Goal: Find specific page/section: Find specific page/section

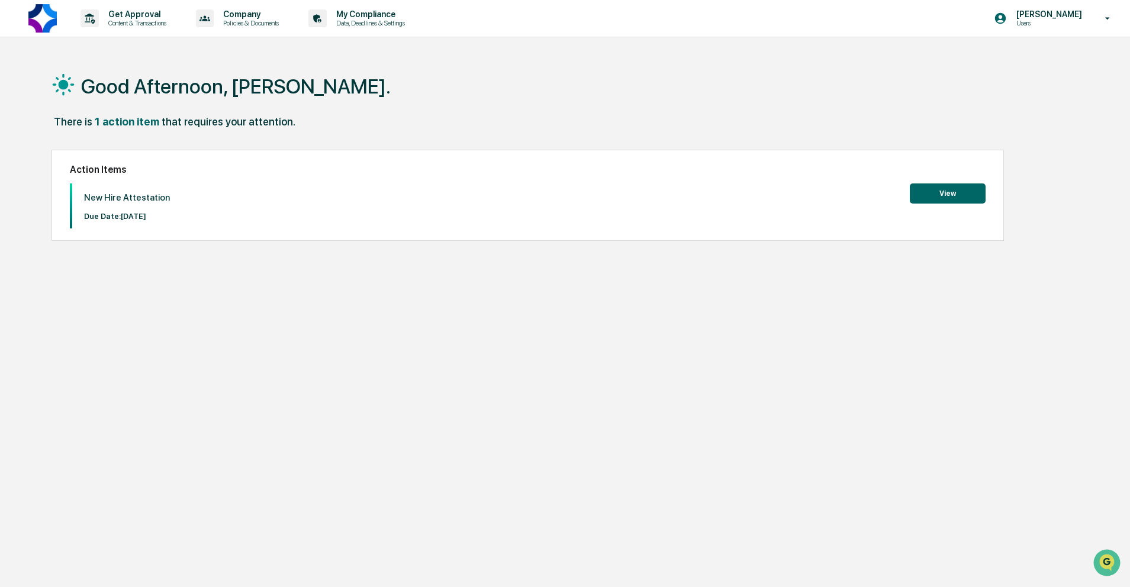
click at [957, 189] on button "View" at bounding box center [948, 194] width 76 height 20
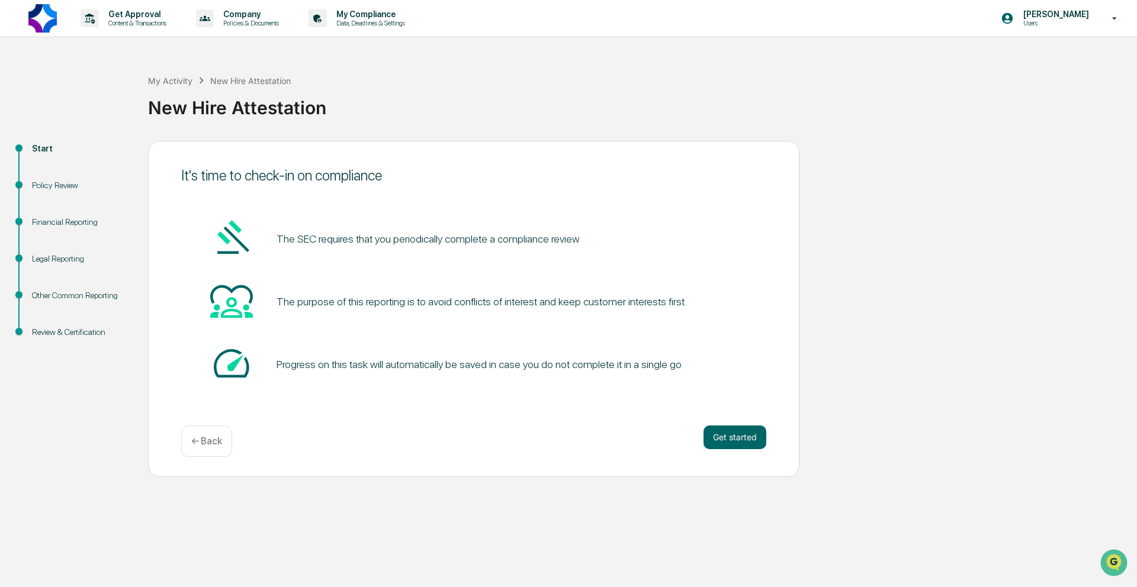
click at [73, 233] on div "Financial Reporting" at bounding box center [80, 236] width 116 height 37
click at [73, 229] on div "Financial Reporting" at bounding box center [80, 236] width 116 height 37
click at [73, 226] on div "Financial Reporting" at bounding box center [80, 222] width 97 height 12
click at [54, 187] on div "Policy Review" at bounding box center [80, 185] width 97 height 12
click at [1098, 23] on div "[PERSON_NAME] Users" at bounding box center [1063, 18] width 148 height 37
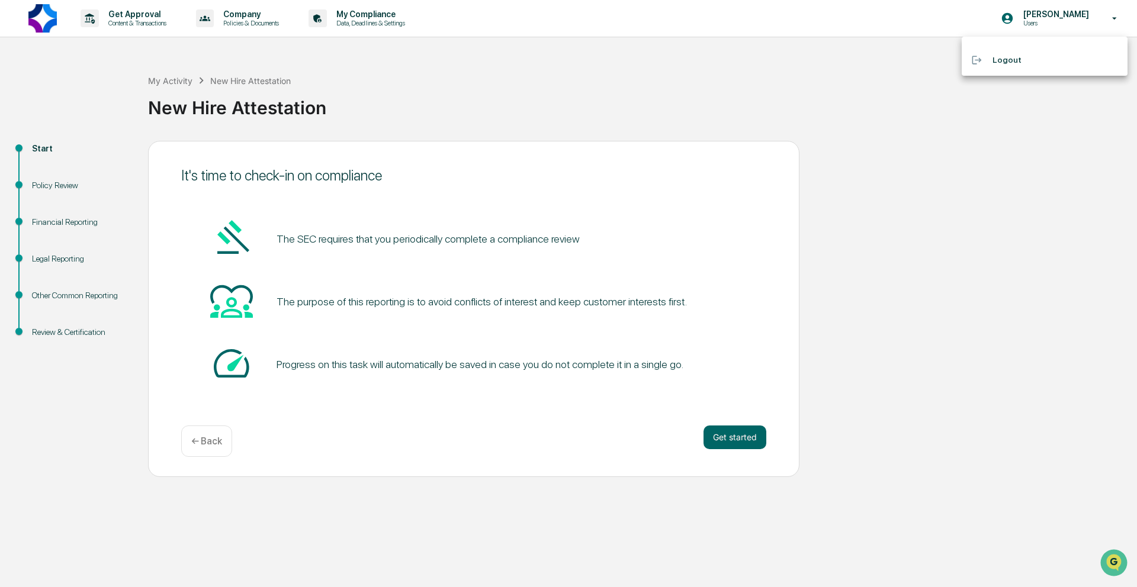
click at [1069, 130] on div at bounding box center [568, 293] width 1137 height 587
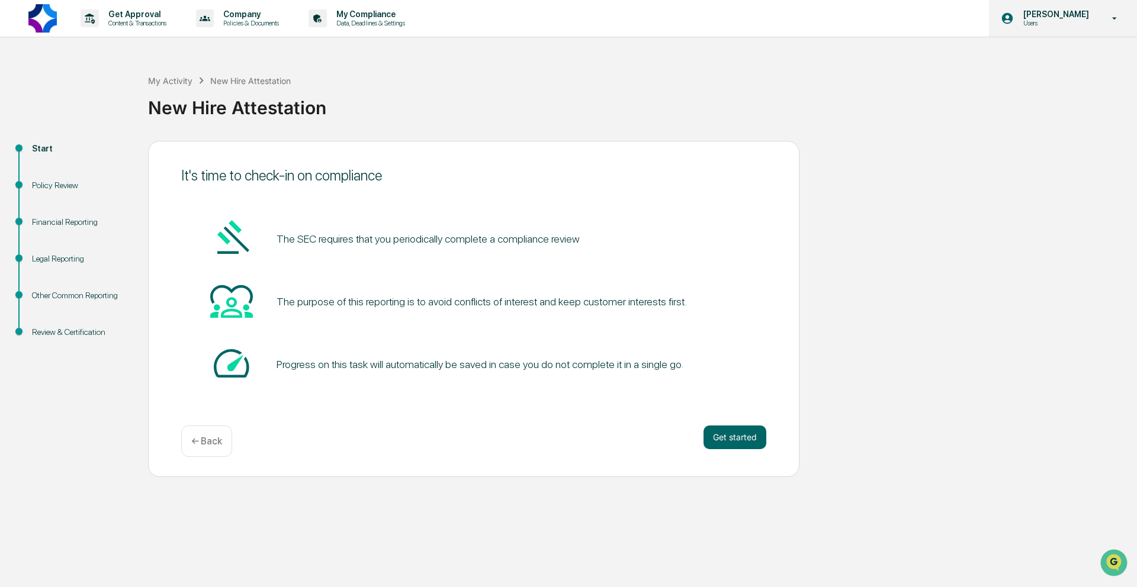
click at [1053, 12] on p "[PERSON_NAME]" at bounding box center [1054, 13] width 81 height 9
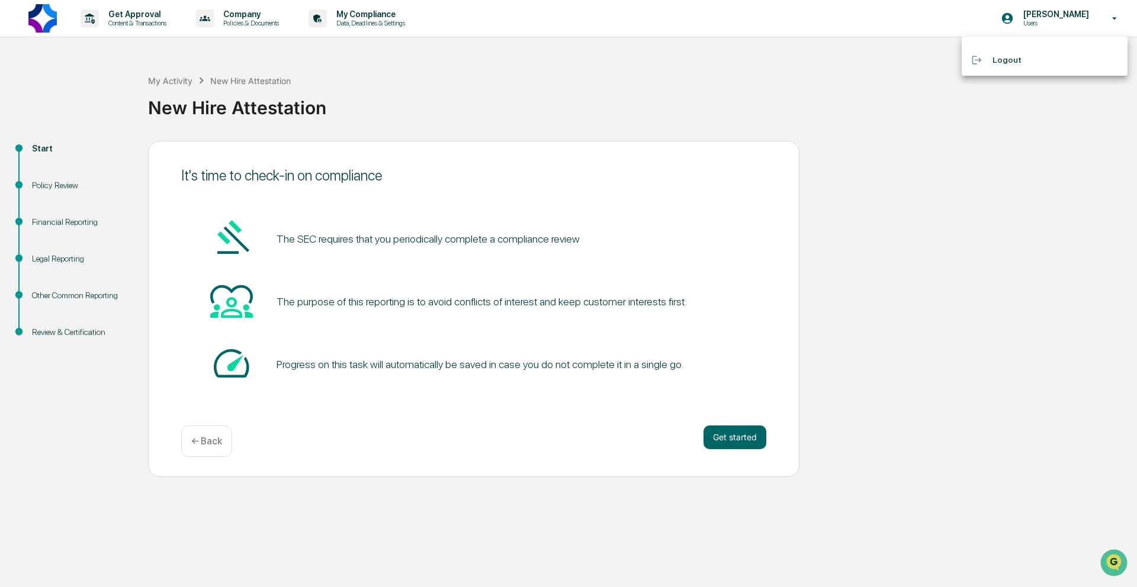
click at [963, 176] on div at bounding box center [568, 293] width 1137 height 587
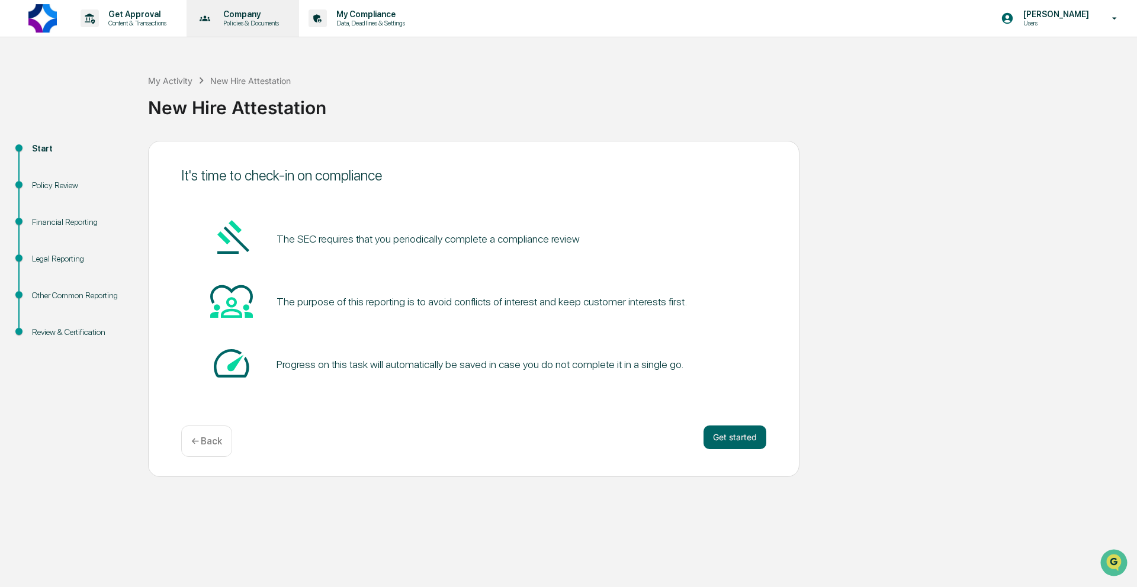
click at [285, 17] on p "Company" at bounding box center [249, 13] width 71 height 9
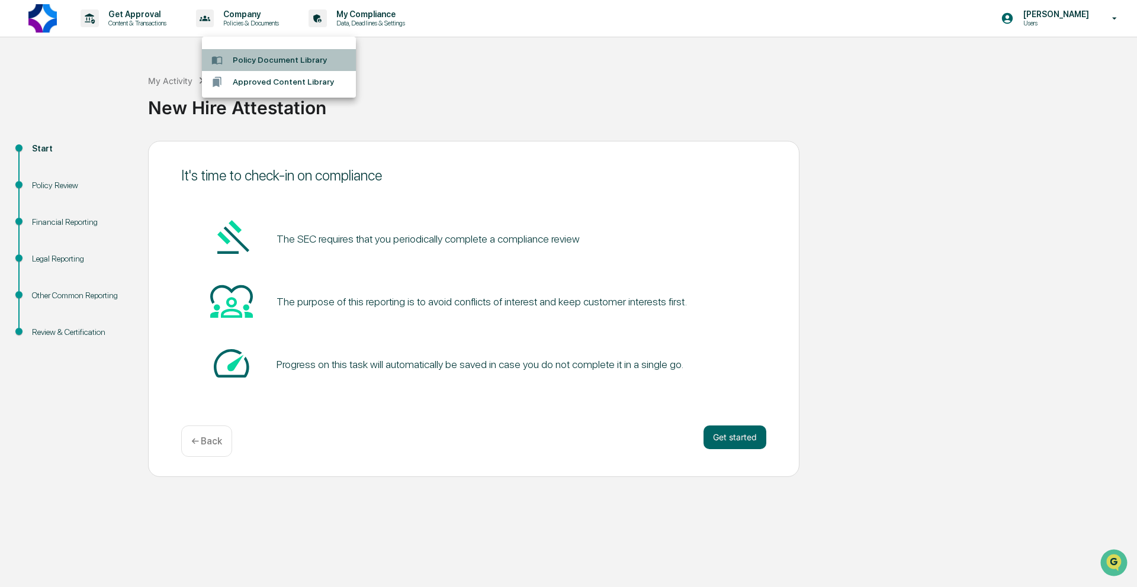
click at [304, 55] on li "Policy Document Library" at bounding box center [279, 60] width 154 height 22
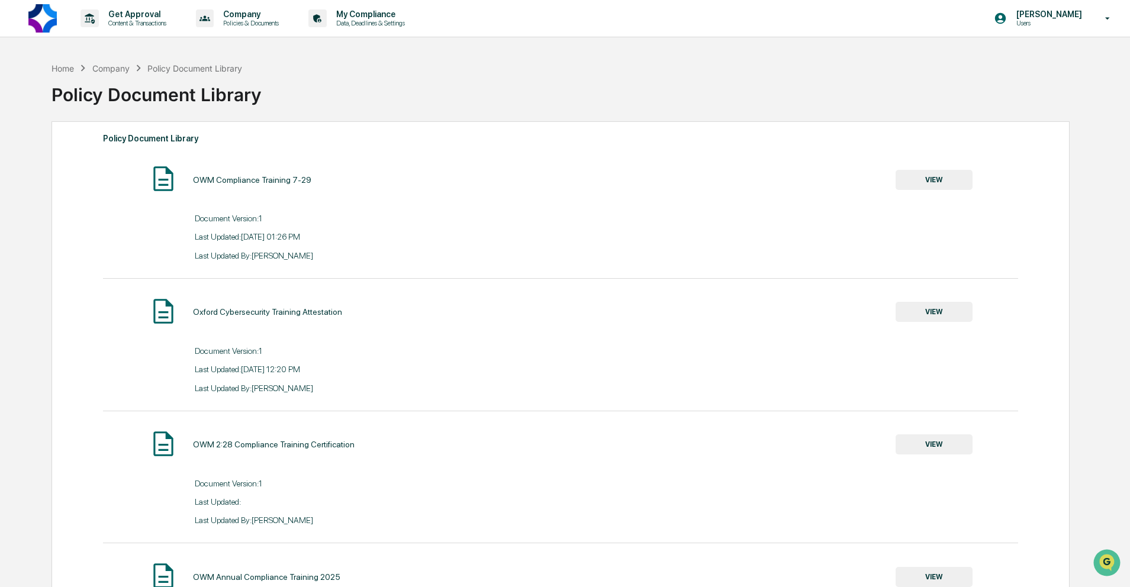
click at [944, 307] on button "VIEW" at bounding box center [934, 312] width 77 height 20
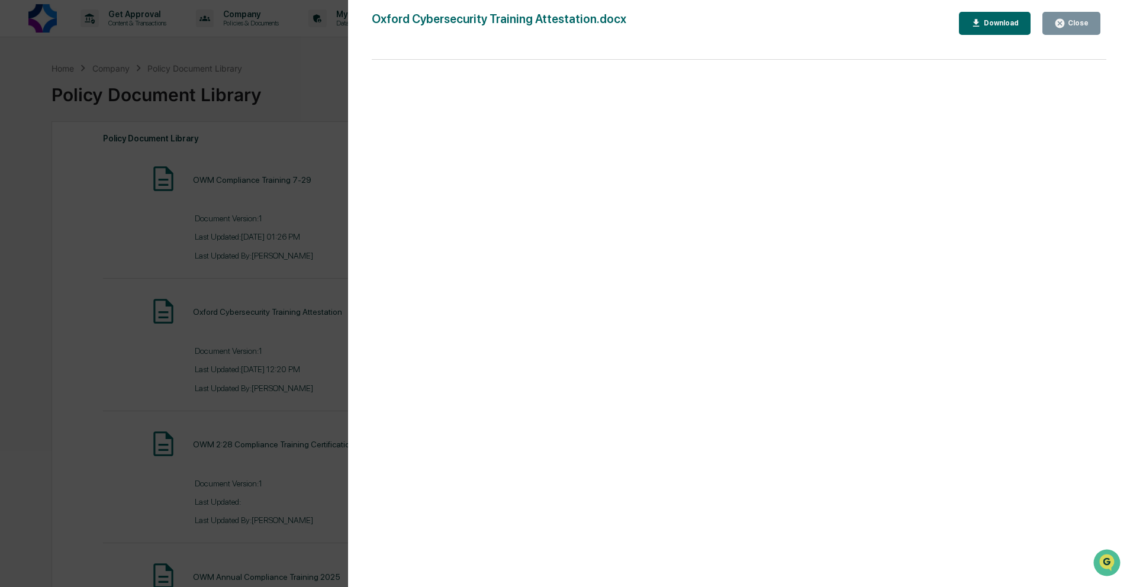
click at [284, 265] on div "Version History [DATE] 06:20 PM [PERSON_NAME] Oxford Cybersecurity Training Att…" at bounding box center [565, 293] width 1130 height 587
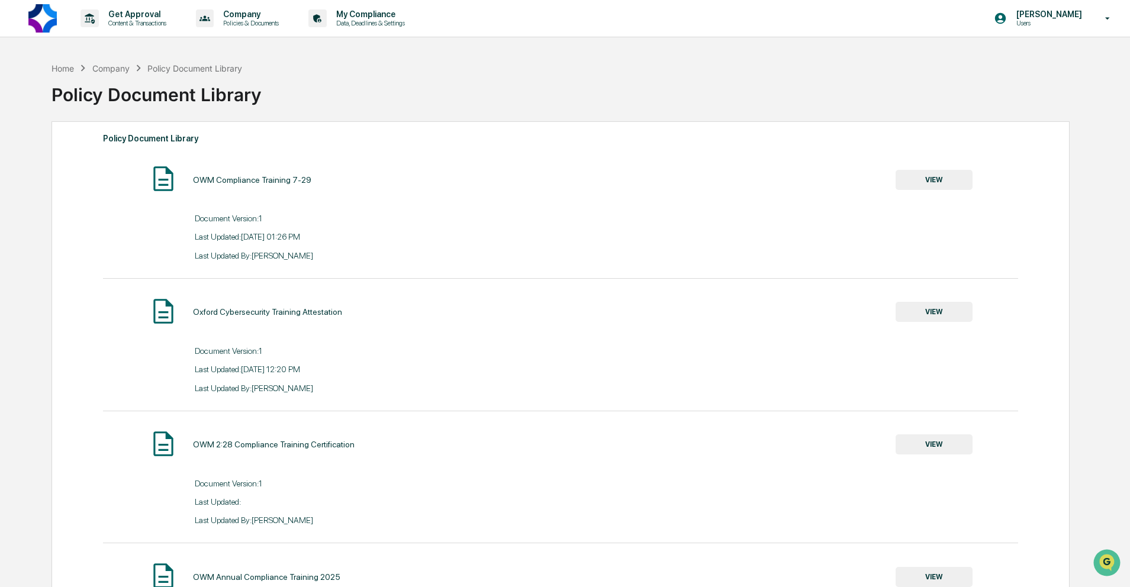
click at [941, 177] on button "VIEW" at bounding box center [934, 180] width 77 height 20
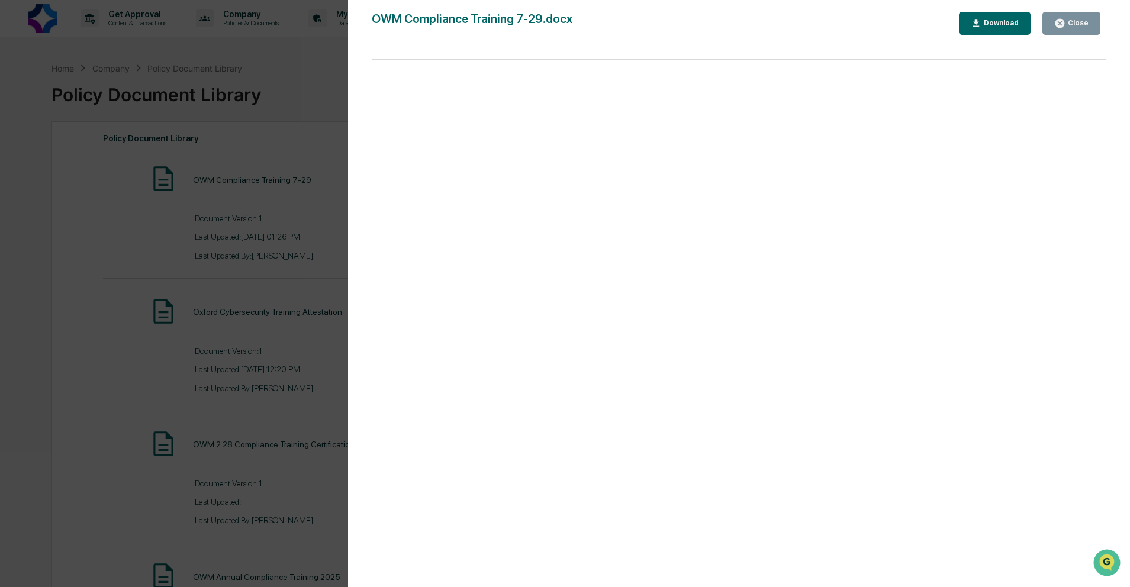
click at [239, 192] on div "Version History [DATE] 07:26 PM [PERSON_NAME] OWM Compliance Training 7-29.docx…" at bounding box center [565, 293] width 1130 height 587
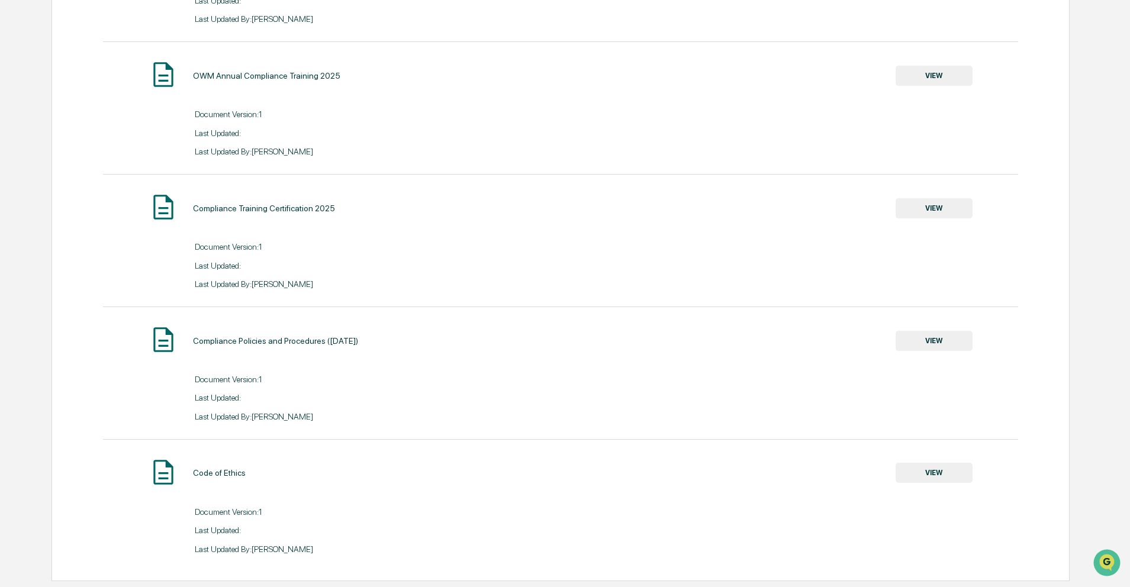
scroll to position [515, 0]
click at [427, 484] on div "Code of Ethics VIEW" at bounding box center [560, 473] width 915 height 31
click at [937, 478] on button "VIEW" at bounding box center [934, 473] width 77 height 20
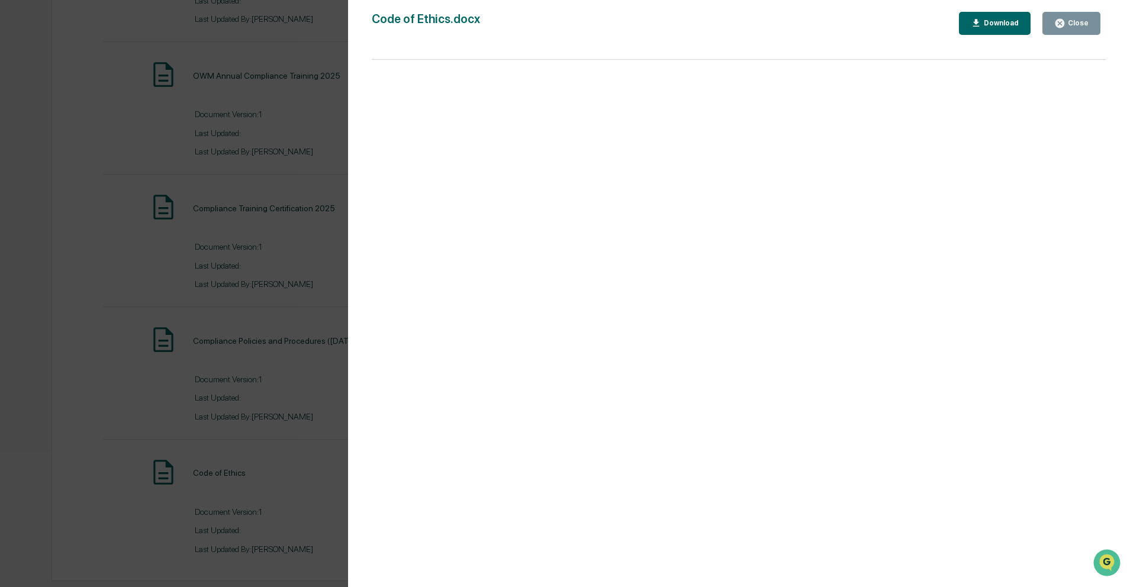
click at [292, 225] on div "Version History [DATE] 07:38 PM [PERSON_NAME] Code of Ethics.docx Close Downloa…" at bounding box center [565, 293] width 1130 height 587
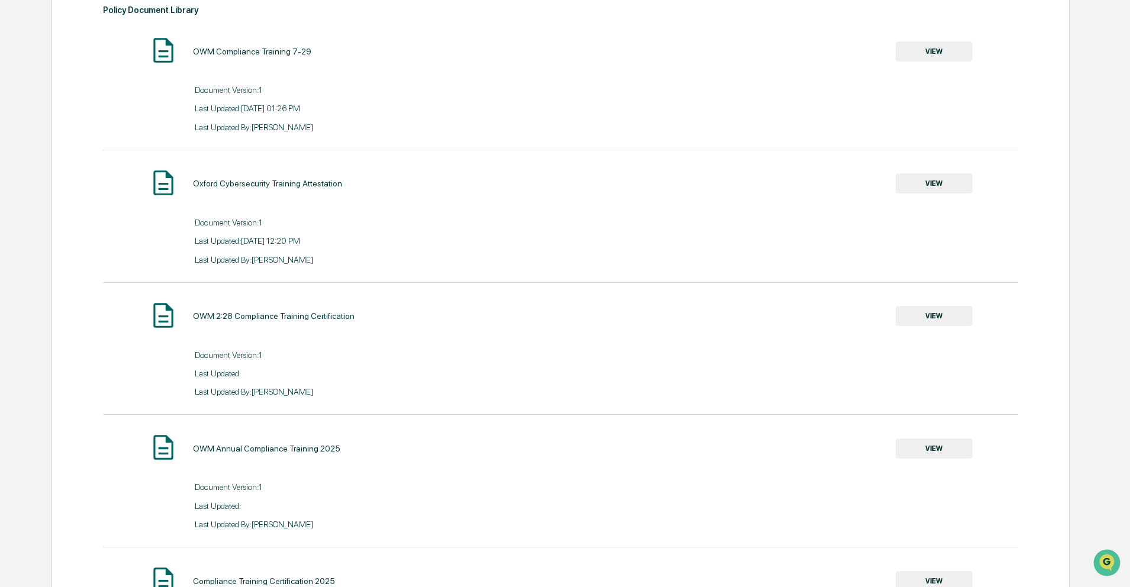
scroll to position [121, 0]
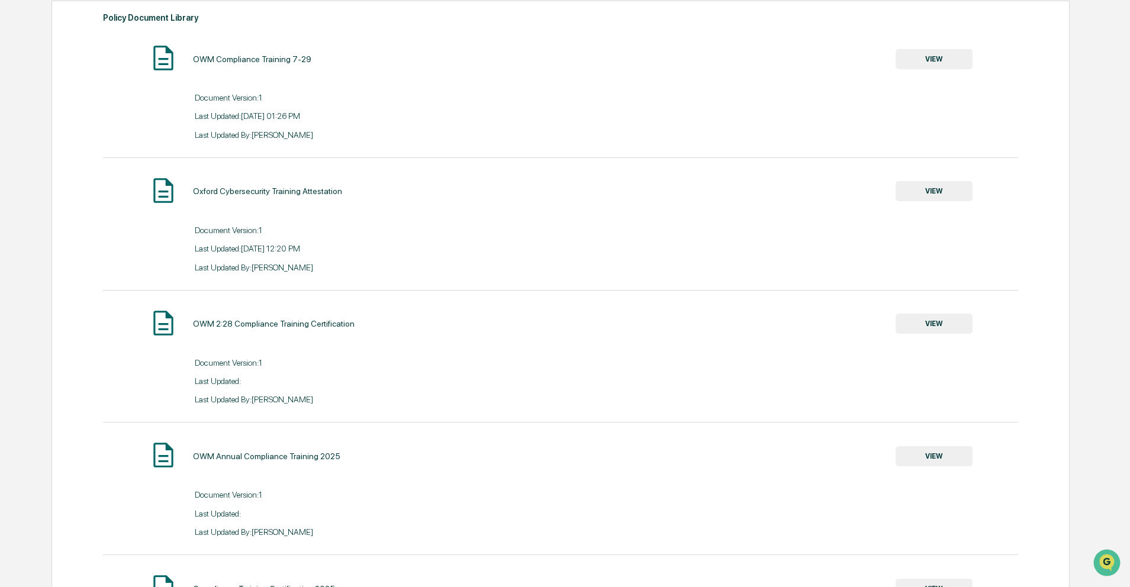
click at [243, 232] on div "Document Version: 1" at bounding box center [378, 230] width 367 height 9
click at [261, 194] on div "Oxford Cybersecurity Training Attestation" at bounding box center [267, 191] width 149 height 9
click at [922, 194] on button "VIEW" at bounding box center [934, 191] width 77 height 20
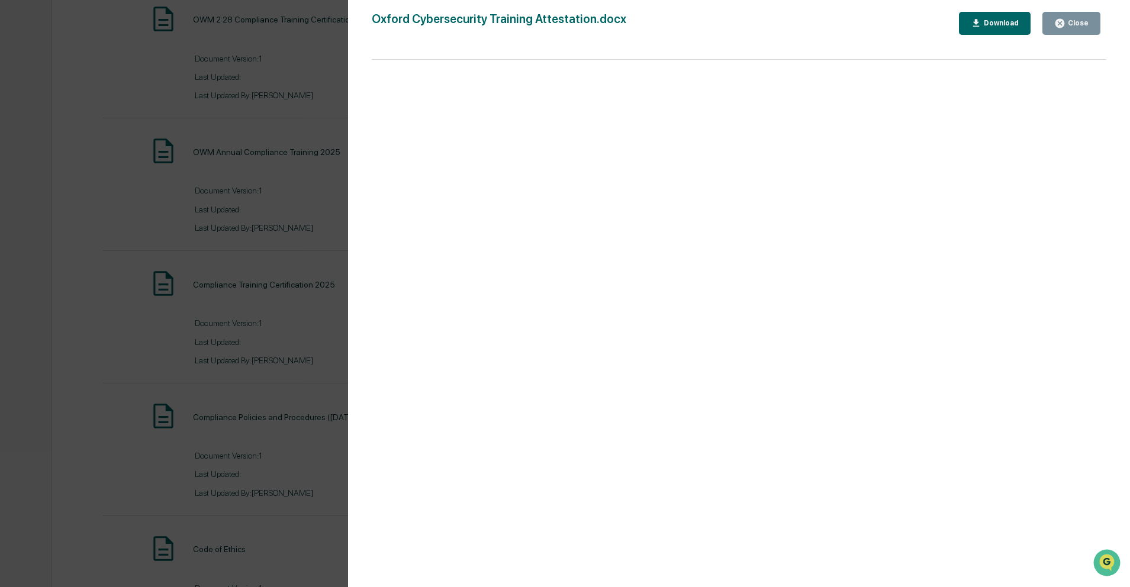
scroll to position [451, 0]
click at [283, 173] on div "Version History [DATE] 06:20 PM [PERSON_NAME] Oxford Cybersecurity Training Att…" at bounding box center [565, 293] width 1130 height 587
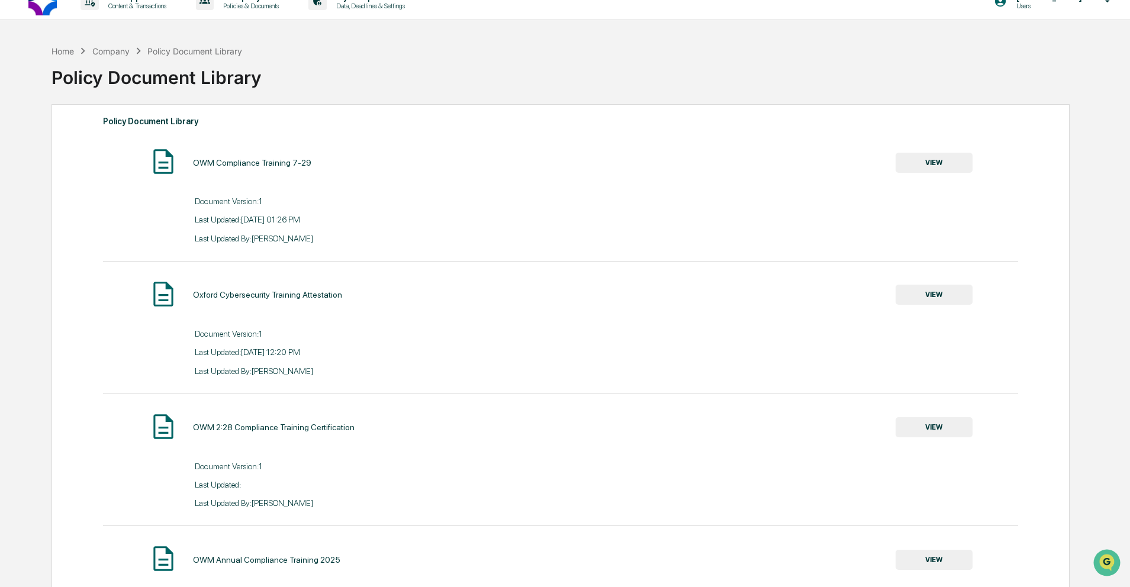
scroll to position [0, 0]
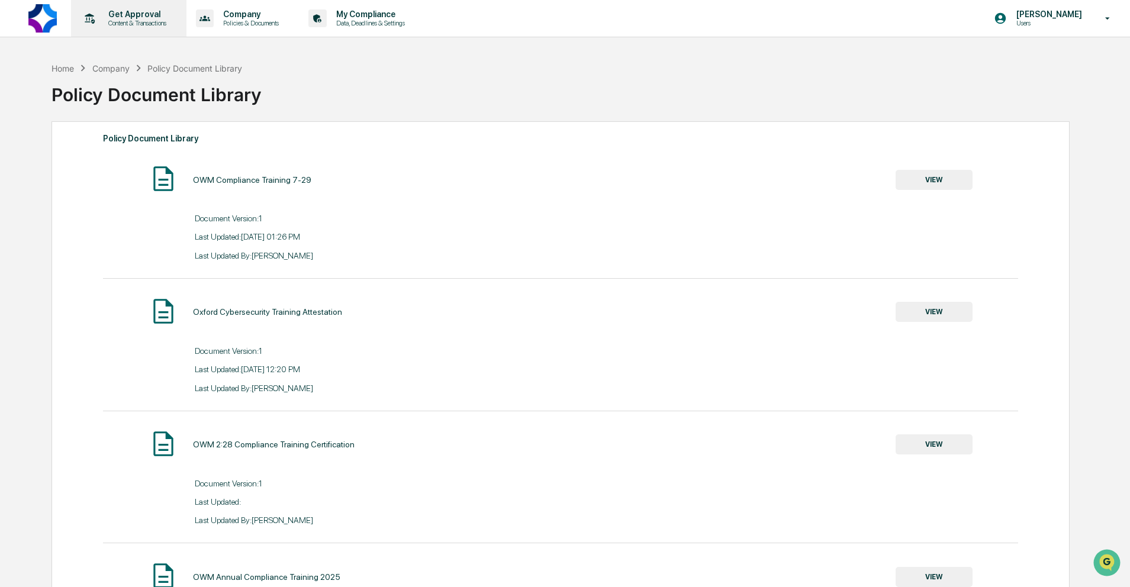
click at [140, 19] on p "Content & Transactions" at bounding box center [135, 23] width 73 height 8
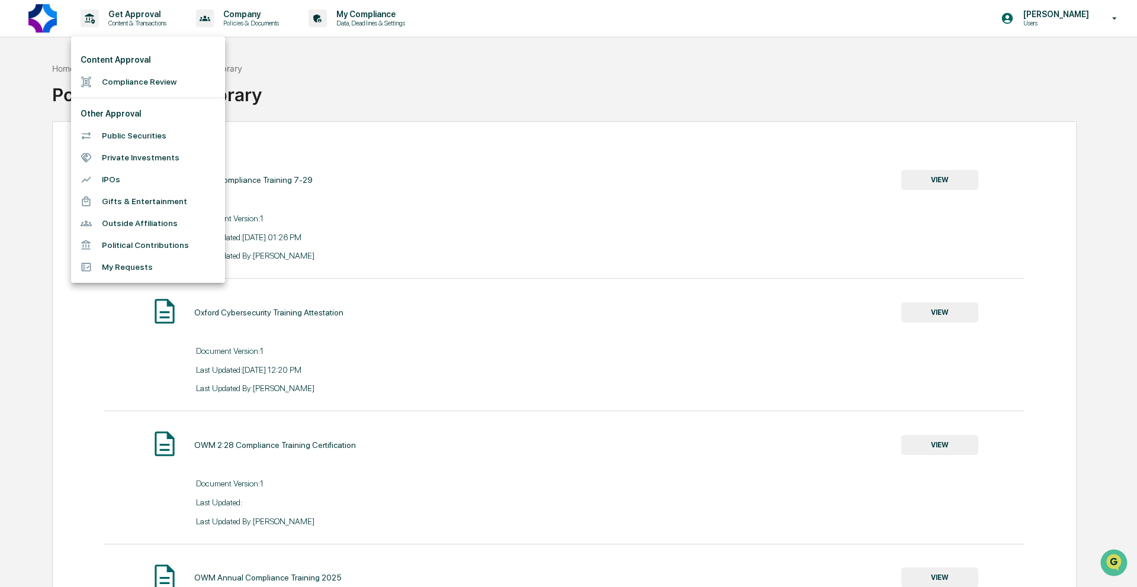
click at [171, 157] on li "Private Investments" at bounding box center [148, 158] width 154 height 22
